Goal: Use online tool/utility

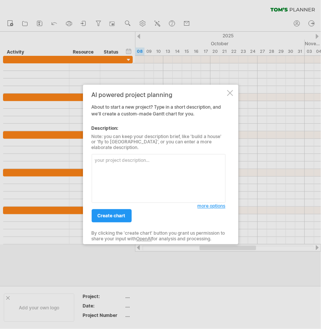
click at [162, 155] on textarea at bounding box center [159, 178] width 134 height 49
paste textarea "ID Task Name Start Finish Duration Notes 1 Proposal Submission [DATE] [DATE] 1 …"
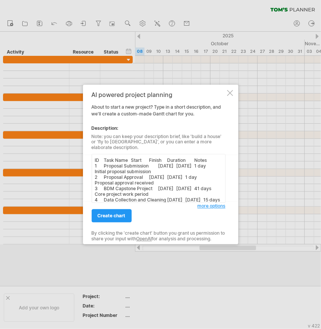
scroll to position [71, 0]
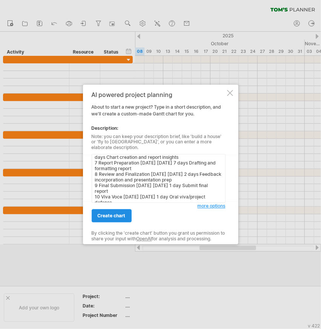
type textarea "ID Task Name Start Finish Duration Notes 1 Proposal Submission [DATE] [DATE] 1 …"
click at [109, 209] on link "create chart" at bounding box center [112, 215] width 40 height 13
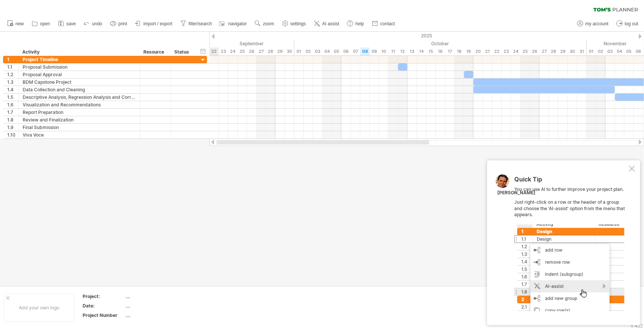
drag, startPoint x: 334, startPoint y: 140, endPoint x: 238, endPoint y: 148, distance: 95.8
click at [238, 148] on div "Trying to reach [DOMAIN_NAME] Connected again... 0% clear filter new 1" at bounding box center [322, 164] width 644 height 329
click at [70, 23] on span "save" at bounding box center [70, 23] width 9 height 5
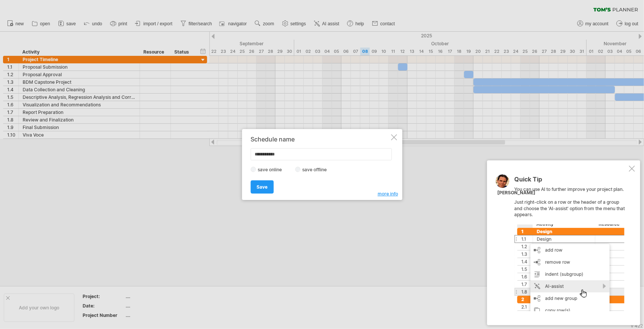
drag, startPoint x: 293, startPoint y: 156, endPoint x: 216, endPoint y: 154, distance: 77.7
click at [216, 154] on div "Trying to reach [DOMAIN_NAME] Connected again... 0% clear filter new 1" at bounding box center [322, 164] width 644 height 329
type input "********"
click at [252, 188] on link "Save" at bounding box center [261, 186] width 23 height 13
